Goal: Information Seeking & Learning: Learn about a topic

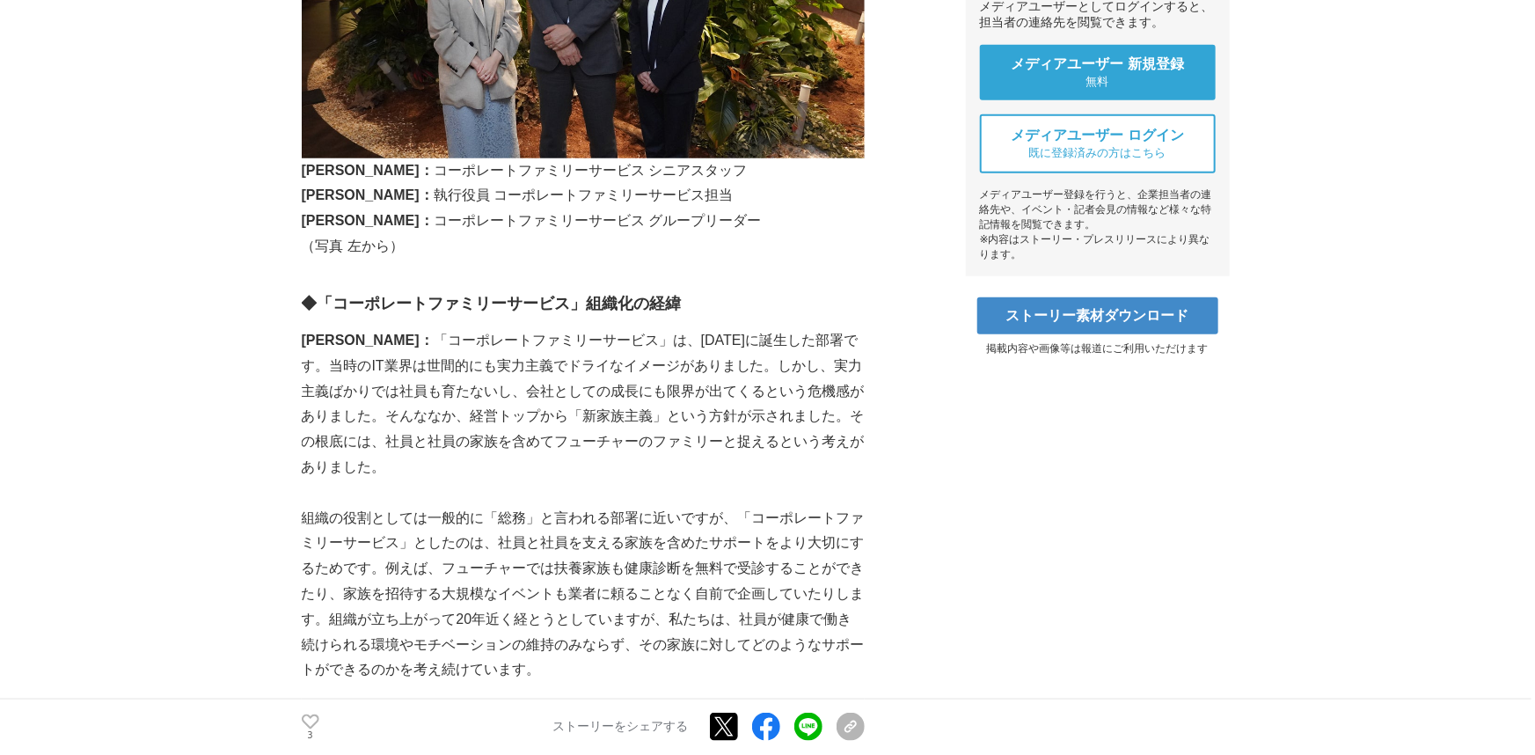
scroll to position [716, 0]
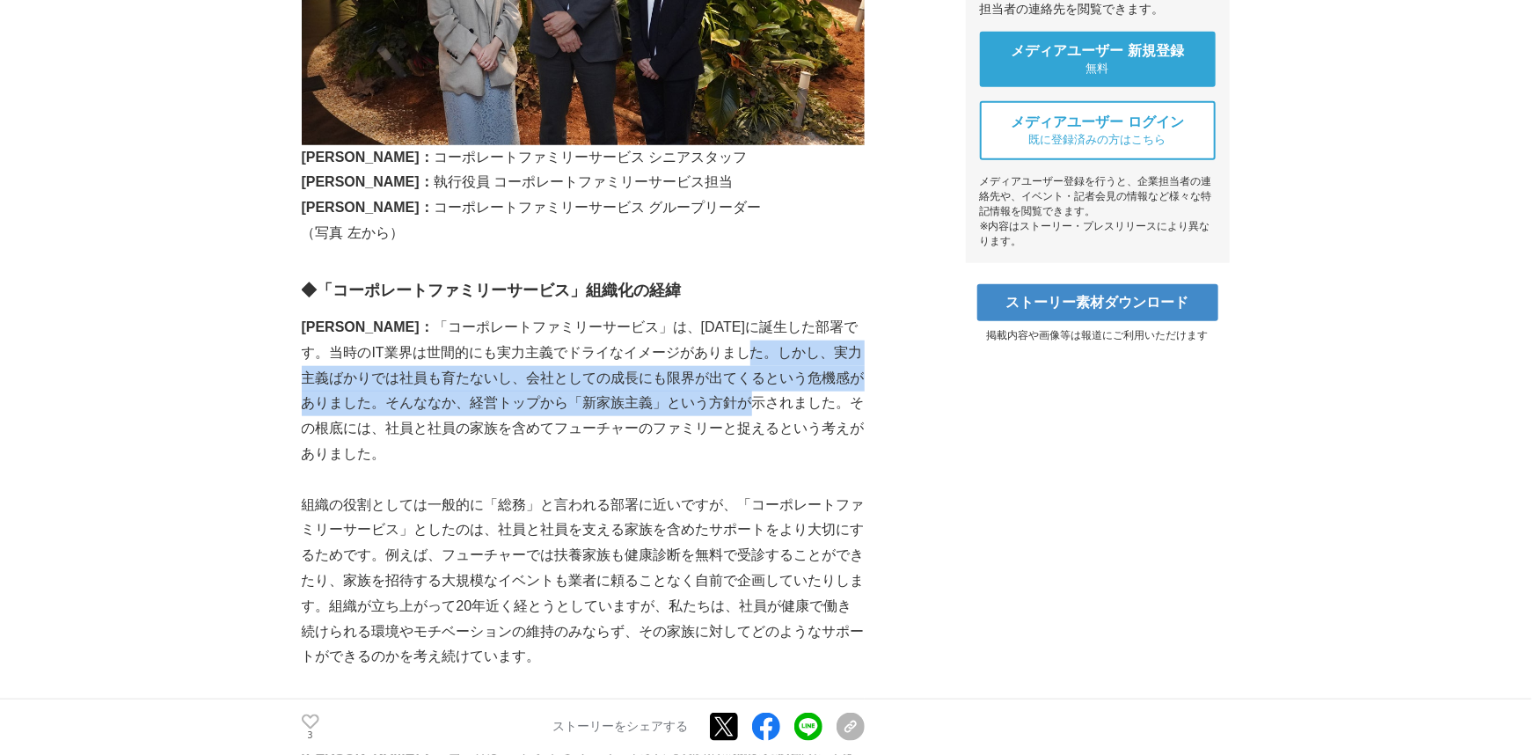
drag, startPoint x: 674, startPoint y: 356, endPoint x: 666, endPoint y: 408, distance: 52.5
click at [667, 406] on p "[PERSON_NAME]： 「コーポレートファミリーサービス」は、[DATE]に誕生した部署です。当時のIT業界は世間的にも実力主義でドライなイメージがあり…" at bounding box center [583, 391] width 563 height 152
click at [666, 408] on p "[PERSON_NAME]： 「コーポレートファミリーサービス」は、[DATE]に誕生した部署です。当時のIT業界は世間的にも実力主義でドライなイメージがあり…" at bounding box center [583, 391] width 563 height 152
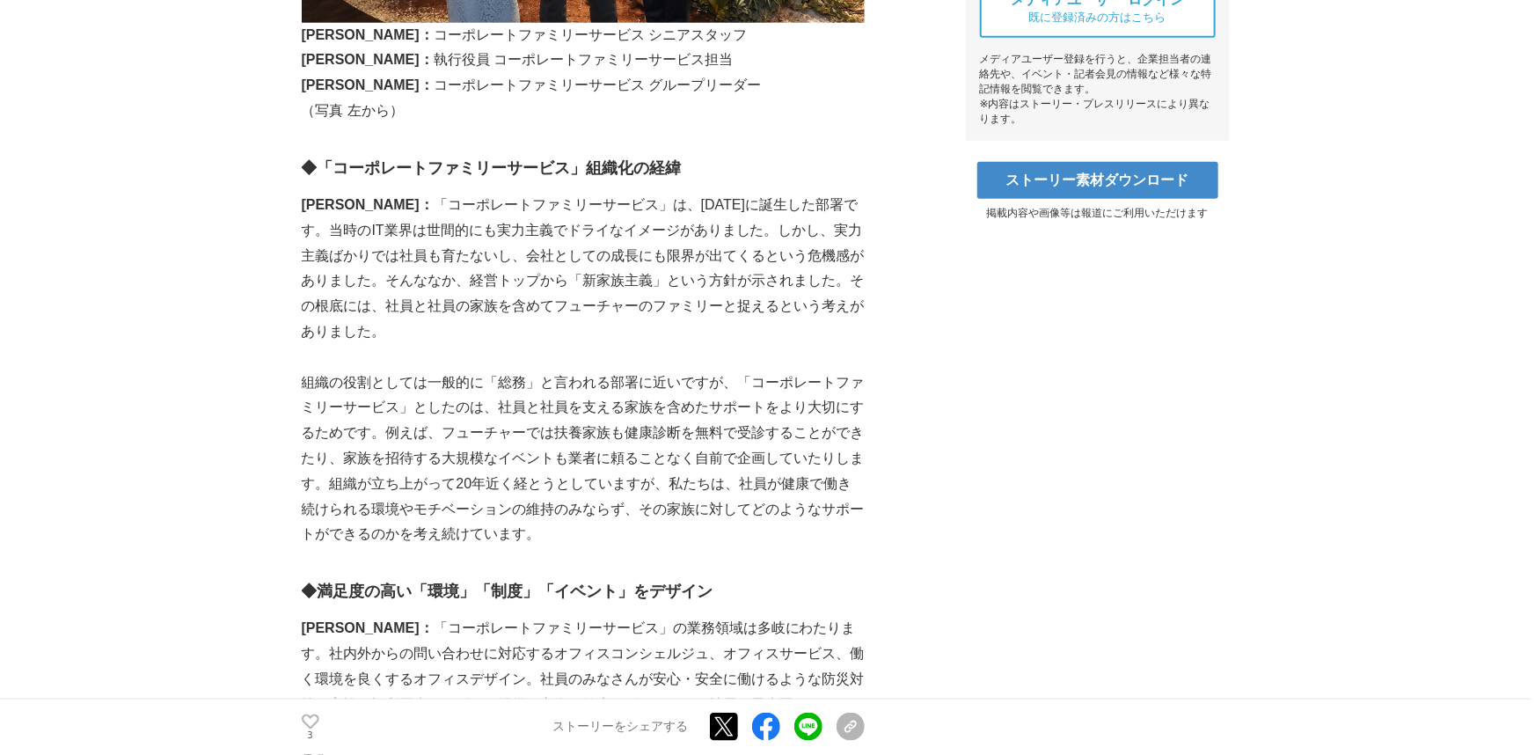
scroll to position [848, 0]
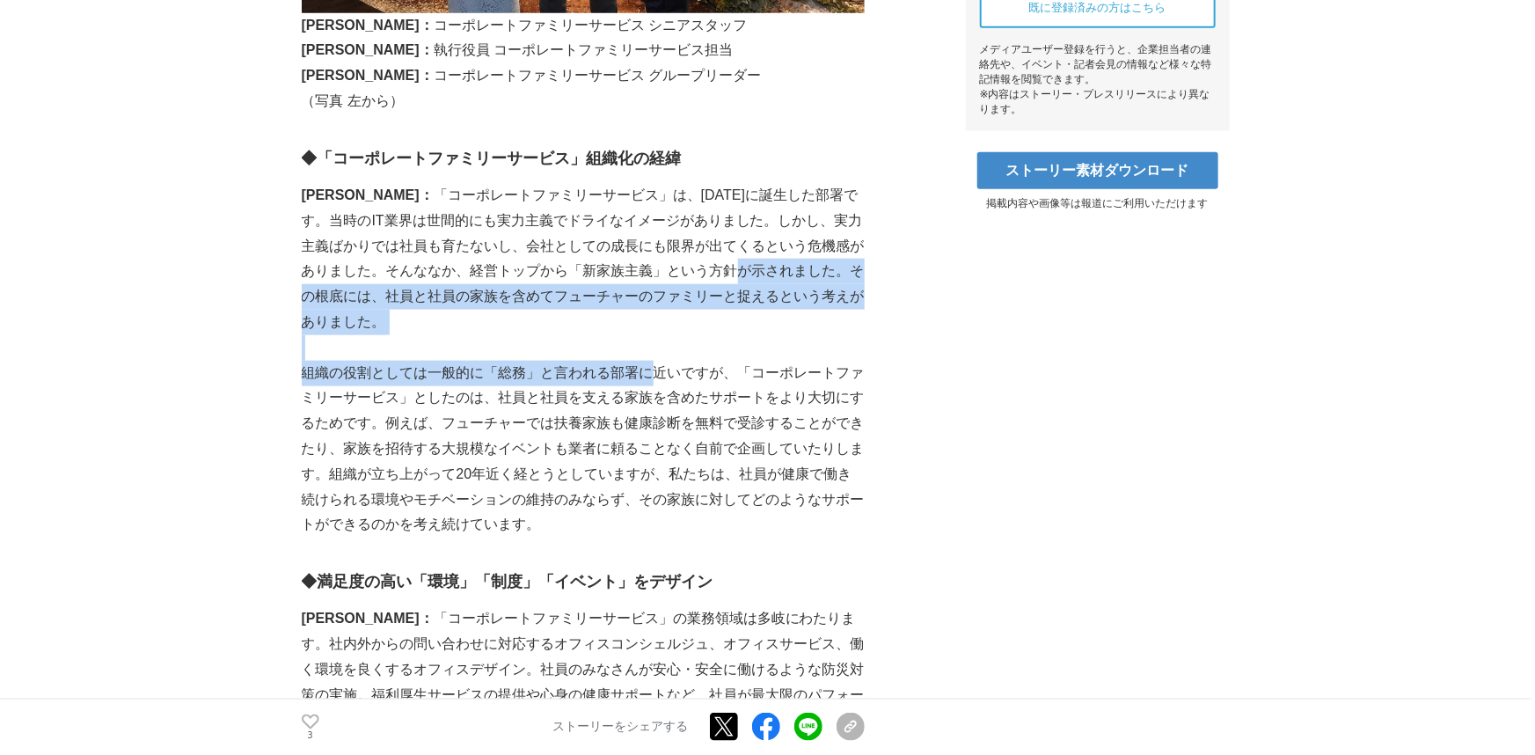
drag, startPoint x: 653, startPoint y: 311, endPoint x: 656, endPoint y: 335, distance: 24.0
click at [656, 361] on p "組織の役割としては一般的に「総務」と言われる部署に近いですが、「コーポレートファミリーサービス」としたのは、社員と社員を支える家族を含めたサポートをより大切に…" at bounding box center [583, 450] width 563 height 178
click at [658, 361] on p "組織の役割としては一般的に「総務」と言われる部署に近いですが、「コーポレートファミリーサービス」としたのは、社員と社員を支える家族を含めたサポートをより大切に…" at bounding box center [583, 450] width 563 height 178
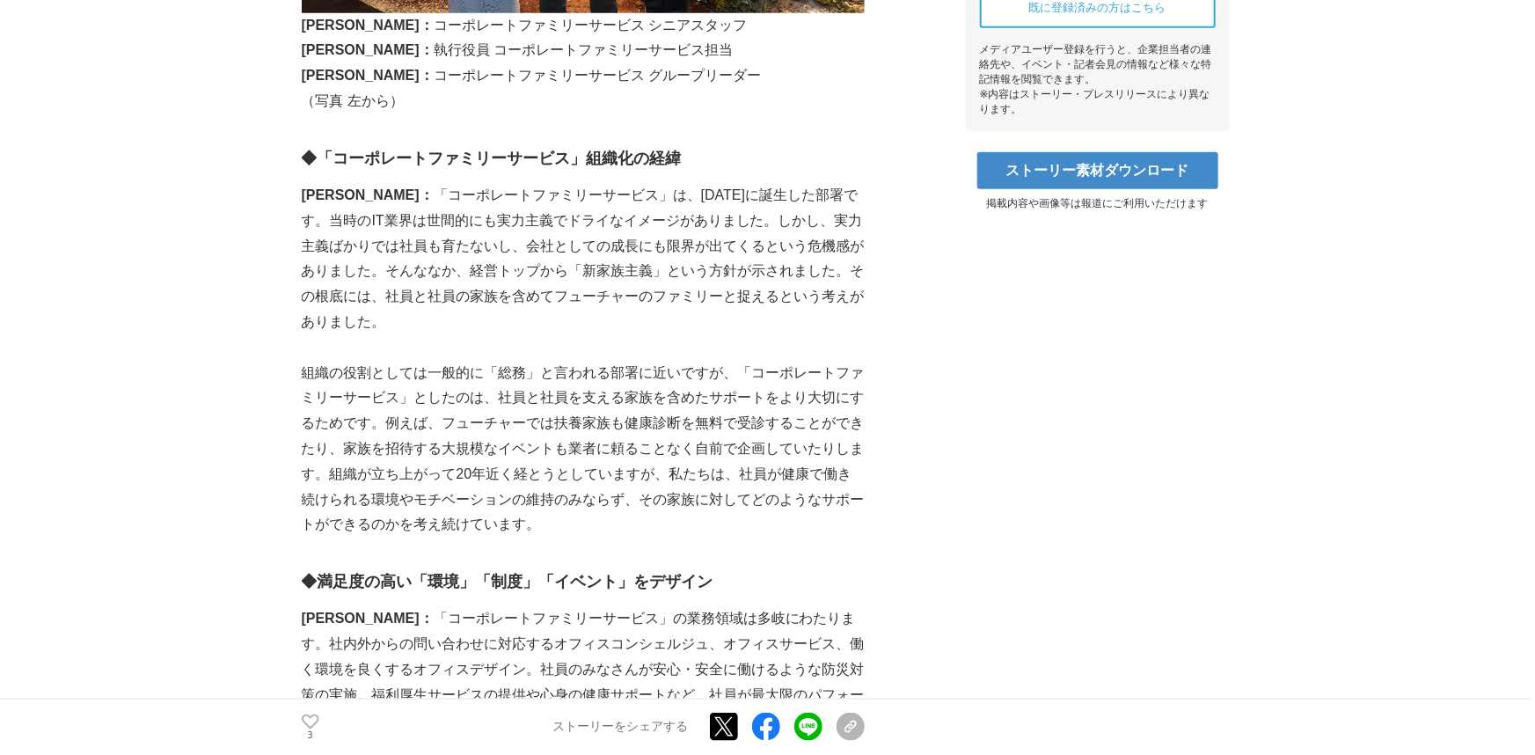
drag, startPoint x: 667, startPoint y: 275, endPoint x: 669, endPoint y: 336, distance: 60.7
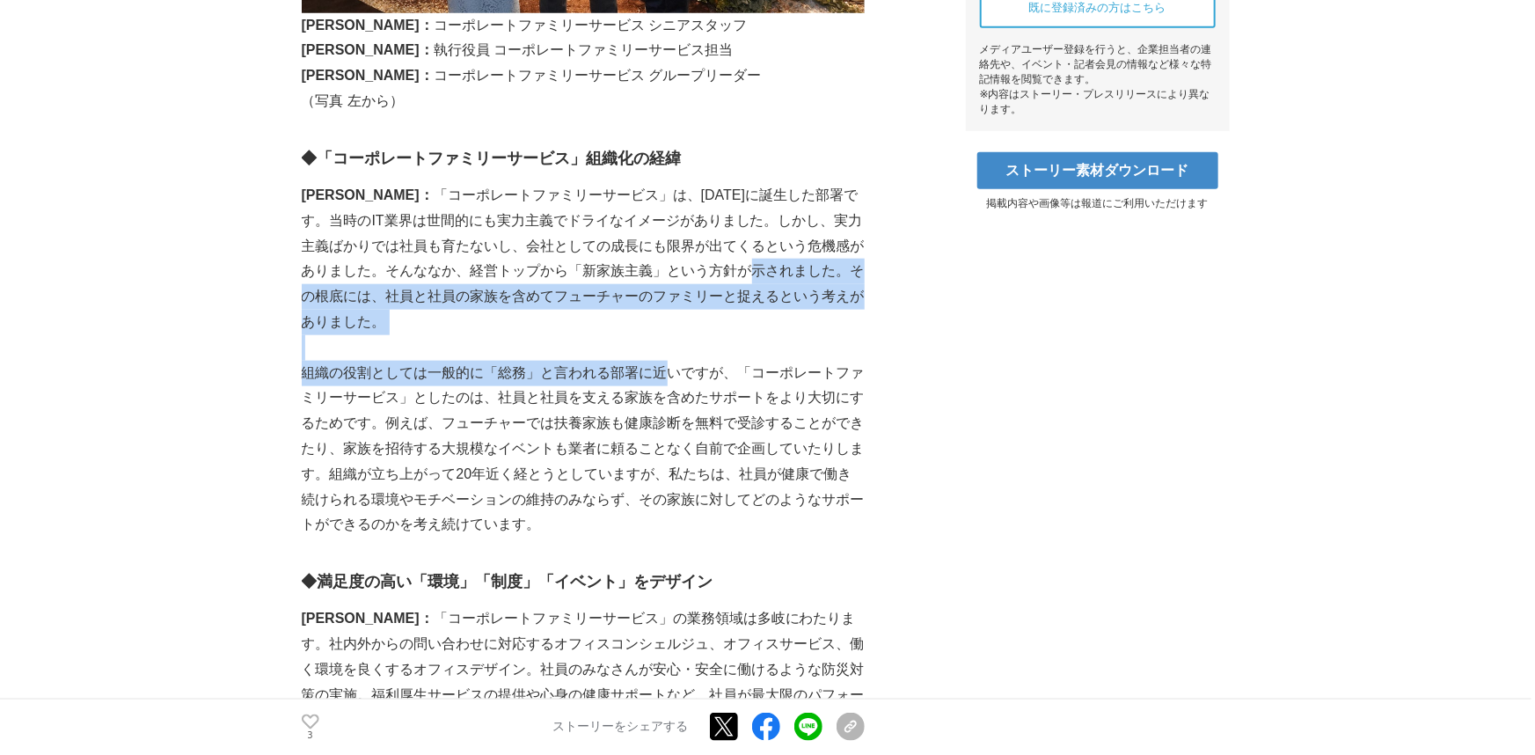
click at [669, 361] on p "組織の役割としては一般的に「総務」と言われる部署に近いですが、「コーポレートファミリーサービス」としたのは、社員と社員を支える家族を含めたサポートをより大切に…" at bounding box center [583, 450] width 563 height 178
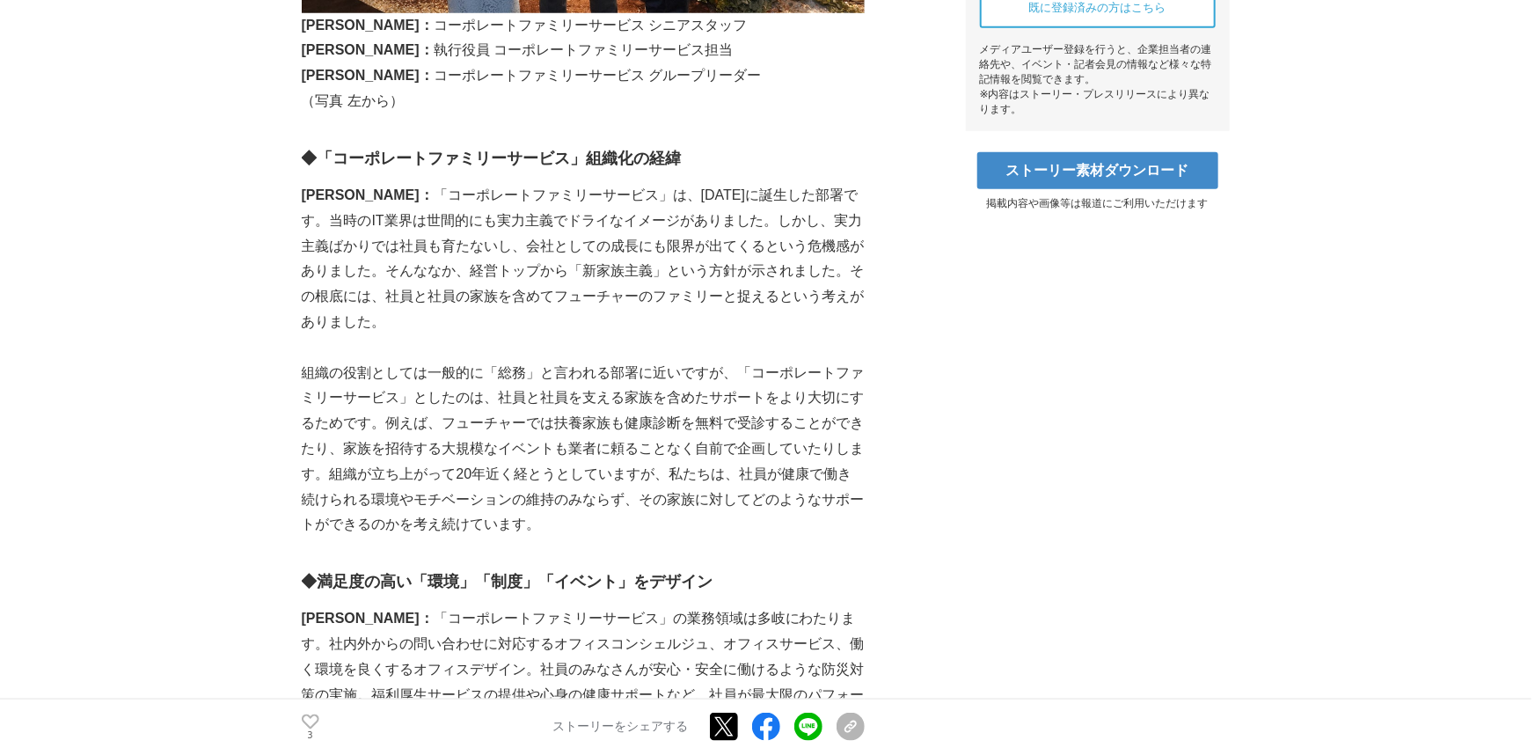
click at [666, 372] on p "組織の役割としては一般的に「総務」と言われる部署に近いですが、「コーポレートファミリーサービス」としたのは、社員と社員を支える家族を含めたサポートをより大切に…" at bounding box center [583, 450] width 563 height 178
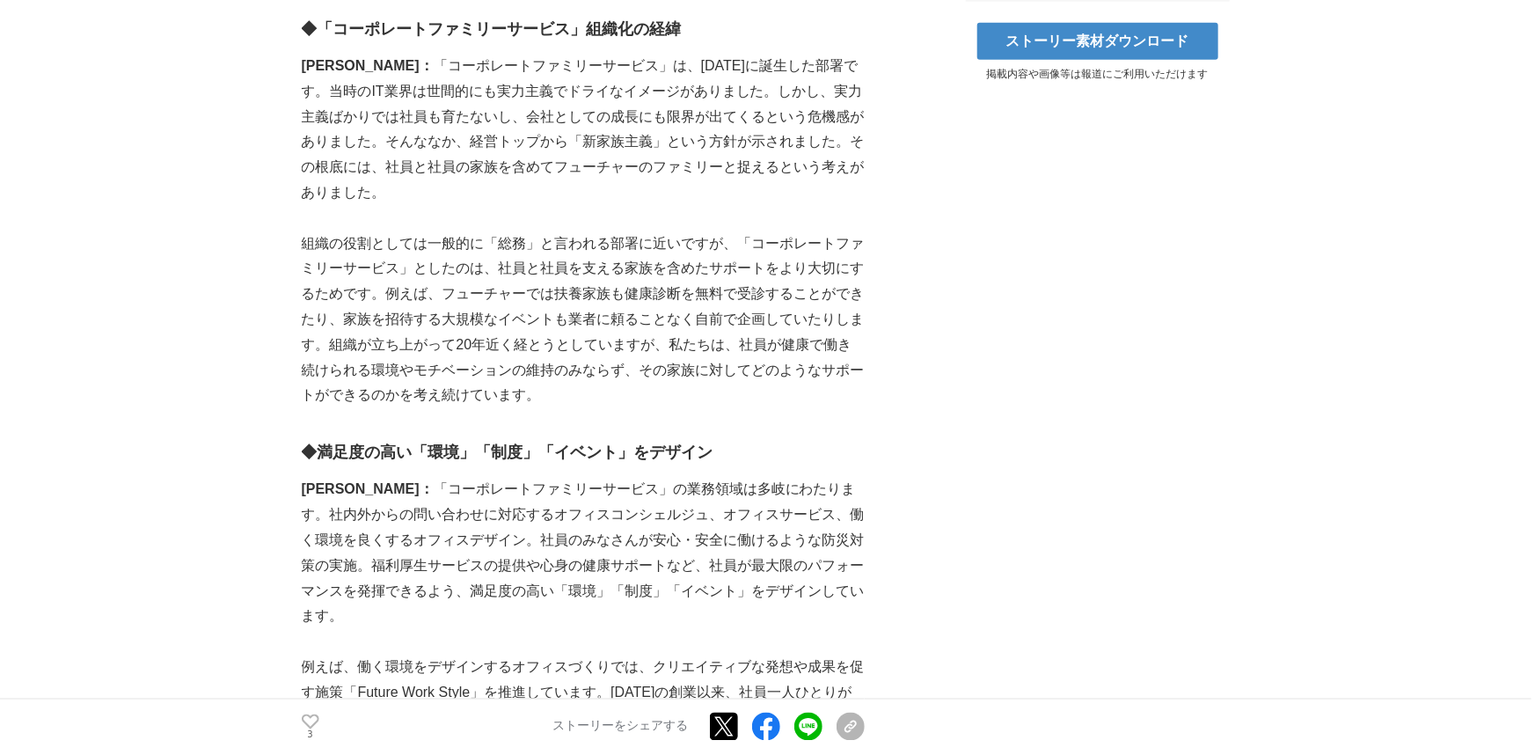
scroll to position [985, 0]
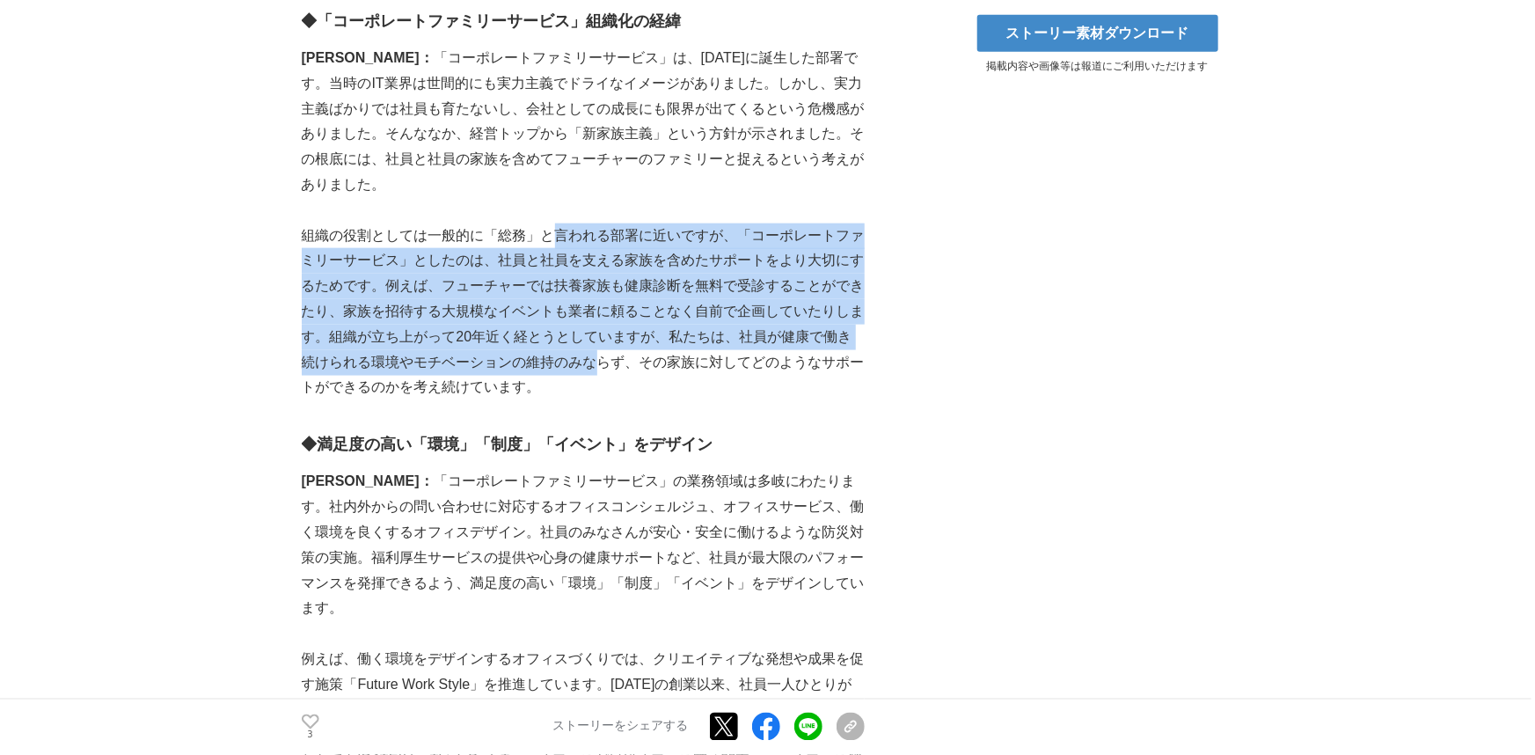
drag, startPoint x: 550, startPoint y: 216, endPoint x: 580, endPoint y: 347, distance: 134.6
click at [580, 347] on p "組織の役割としては一般的に「総務」と言われる部署に近いですが、「コーポレートファミリーサービス」としたのは、社員と社員を支える家族を含めたサポートをより大切に…" at bounding box center [583, 312] width 563 height 178
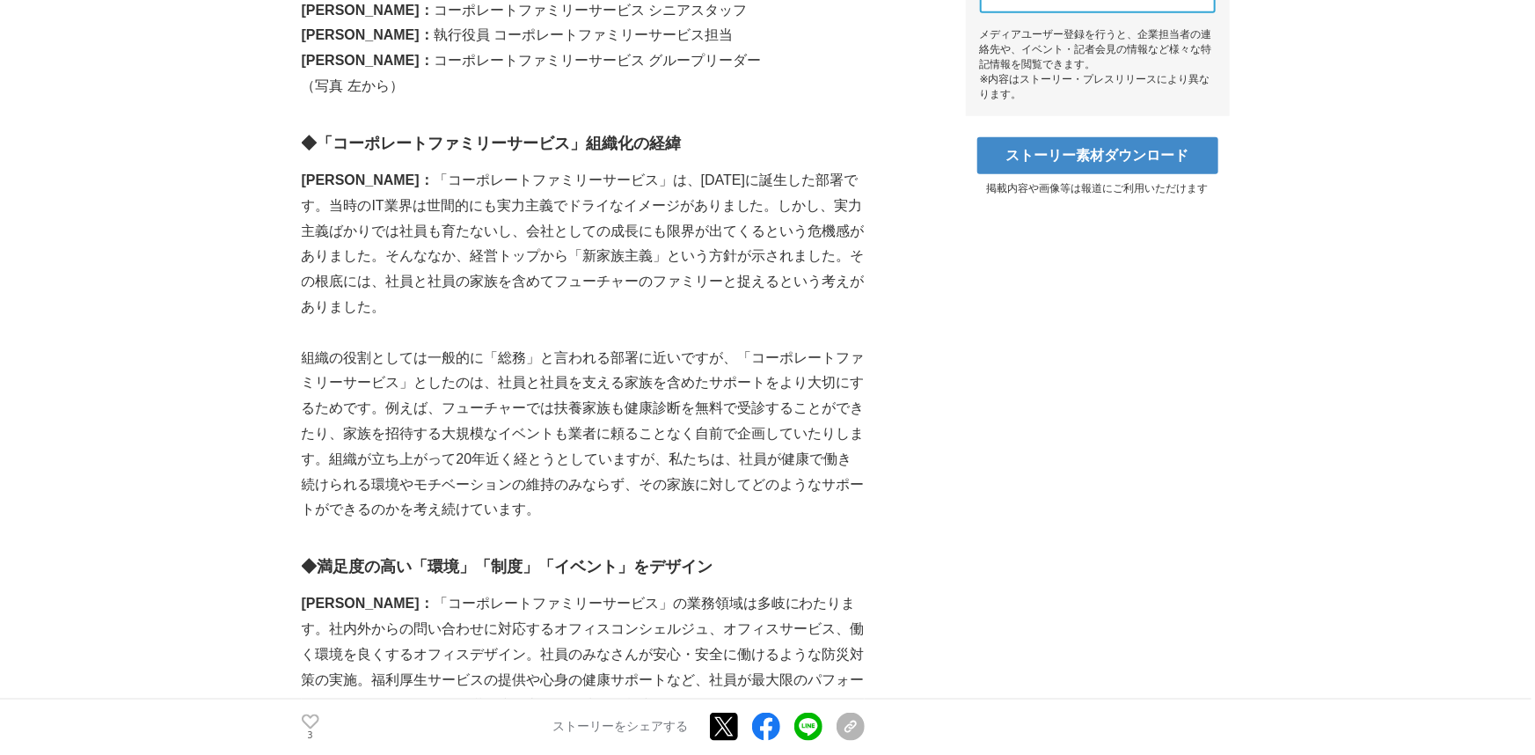
scroll to position [711, 0]
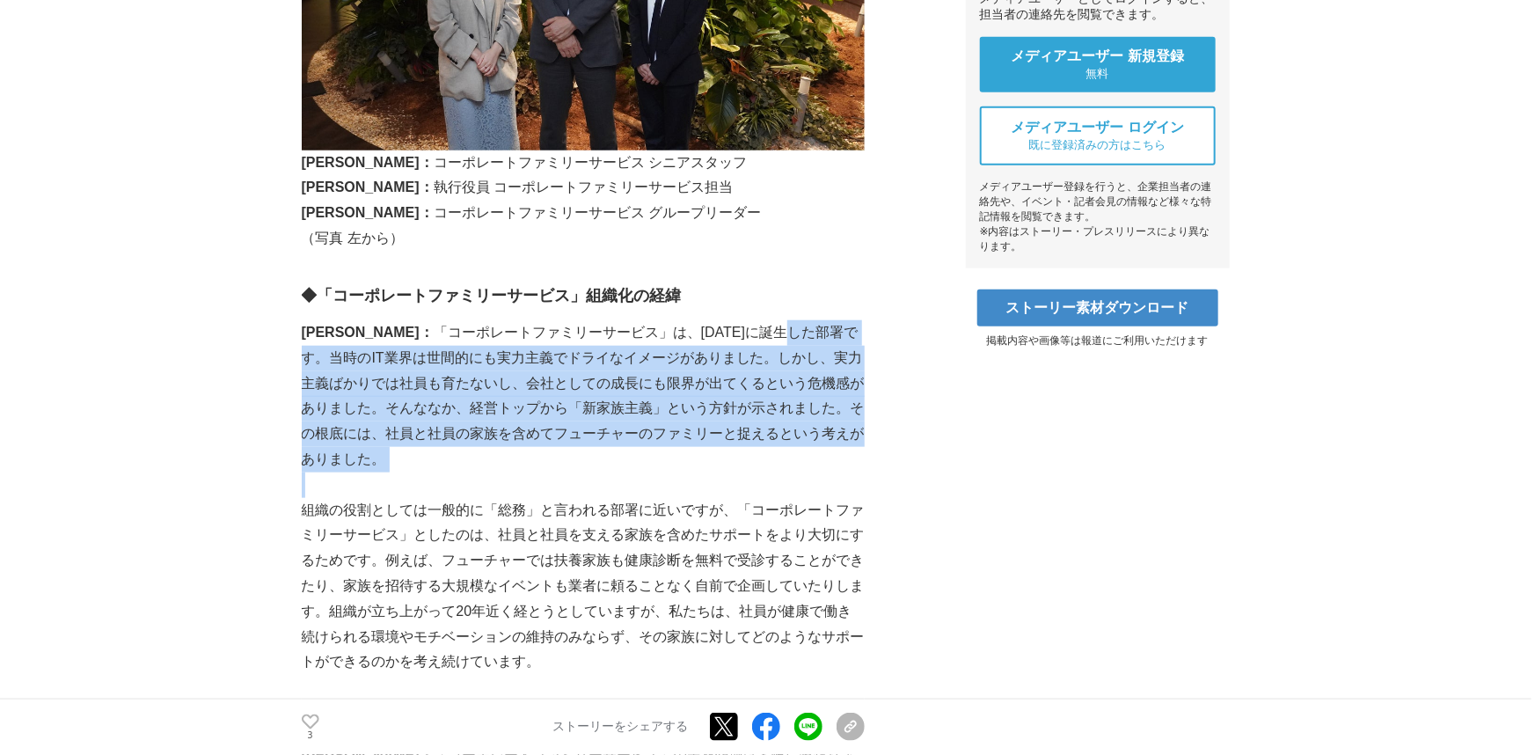
drag, startPoint x: 701, startPoint y: 338, endPoint x: 725, endPoint y: 468, distance: 132.3
click at [725, 472] on p at bounding box center [583, 485] width 563 height 26
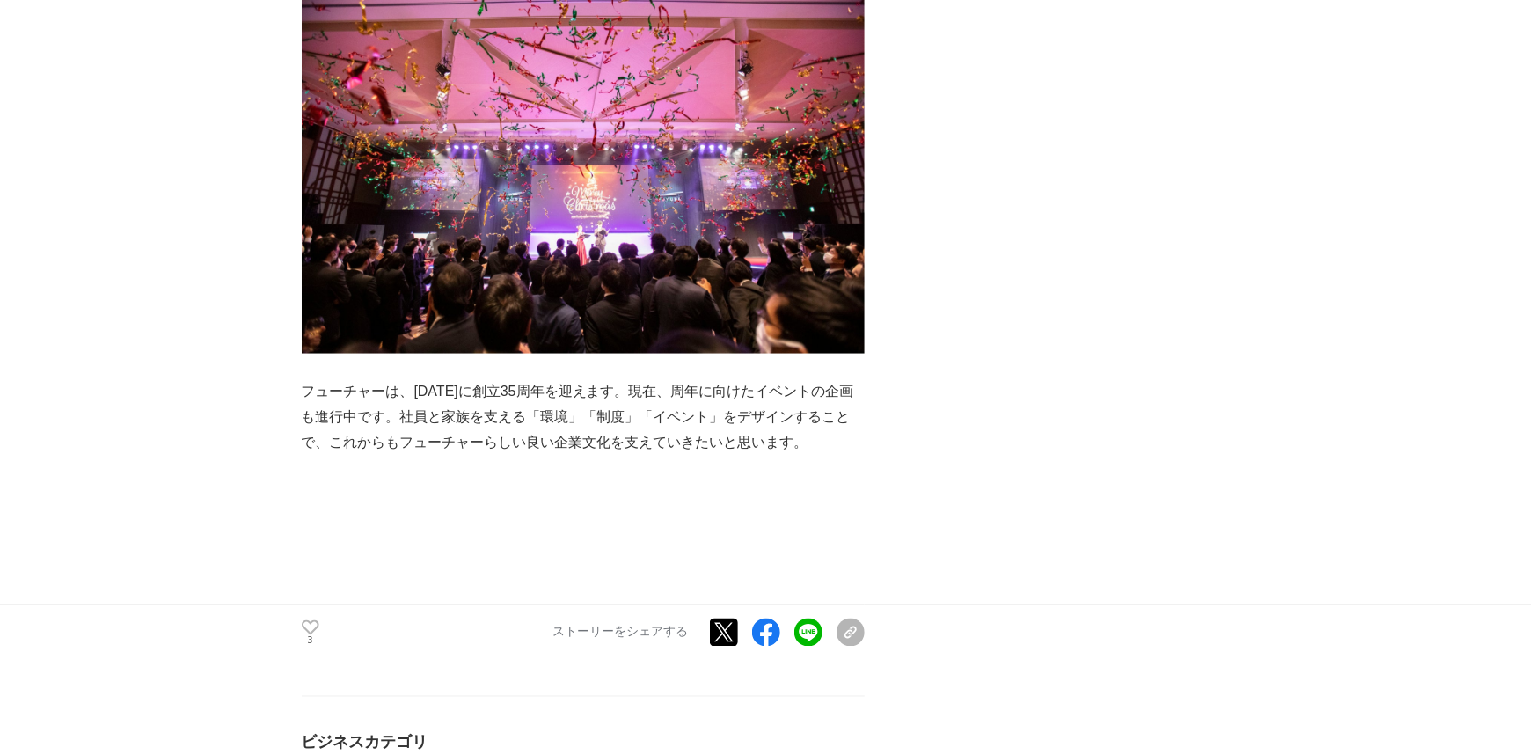
scroll to position [4698, 0]
